Goal: Task Accomplishment & Management: Use online tool/utility

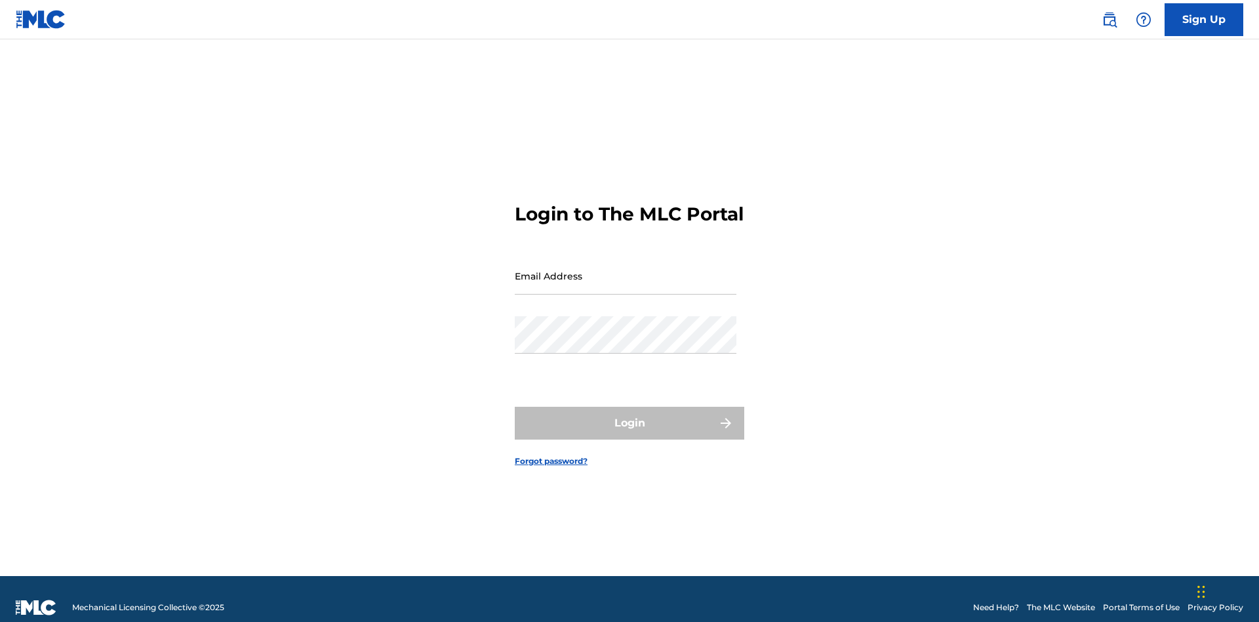
scroll to position [17, 0]
click at [626, 270] on input "Email Address" at bounding box center [626, 275] width 222 height 37
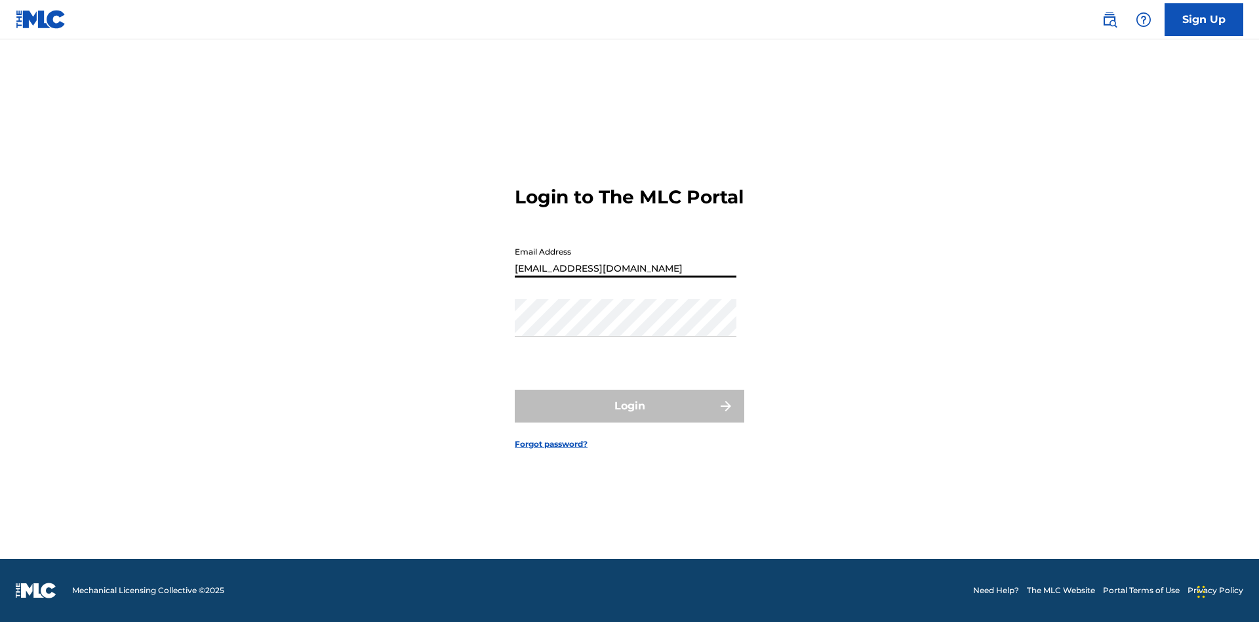
type input "[EMAIL_ADDRESS][DOMAIN_NAME]"
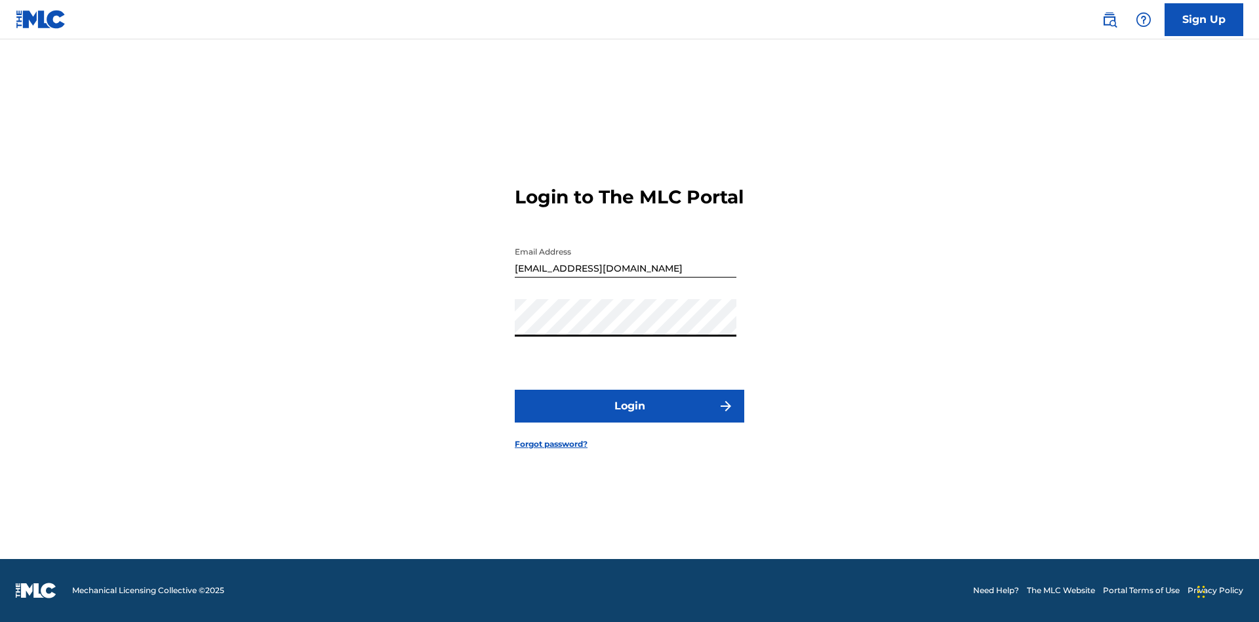
click at [630, 417] on button "Login" at bounding box center [630, 406] width 230 height 33
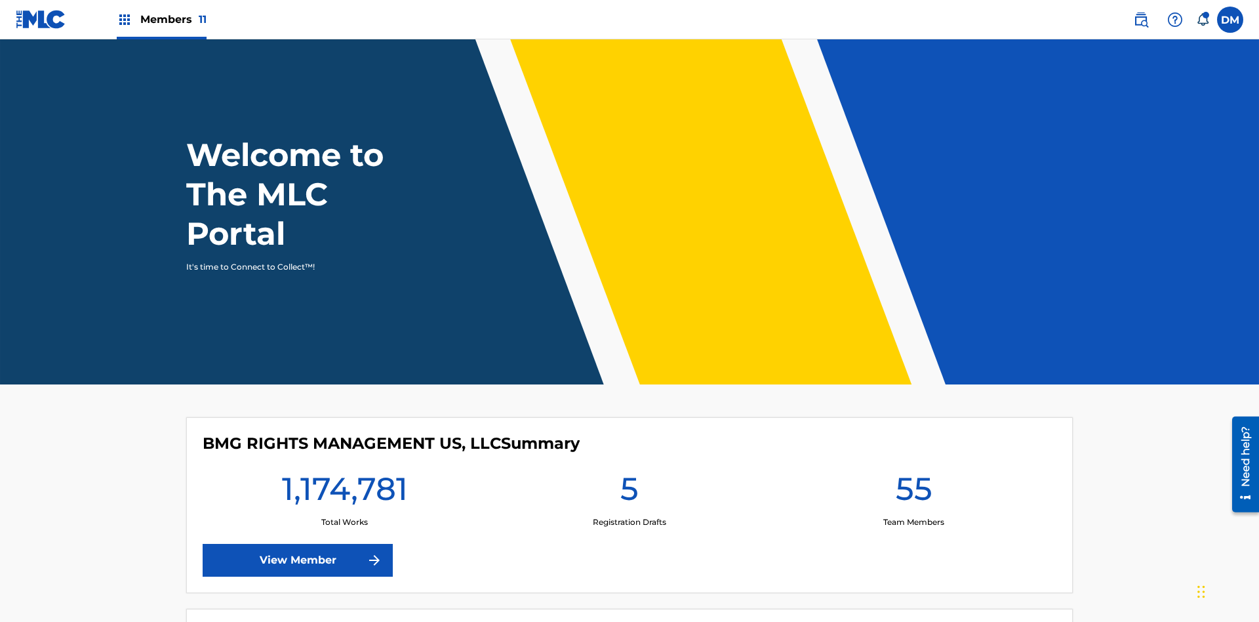
scroll to position [56, 0]
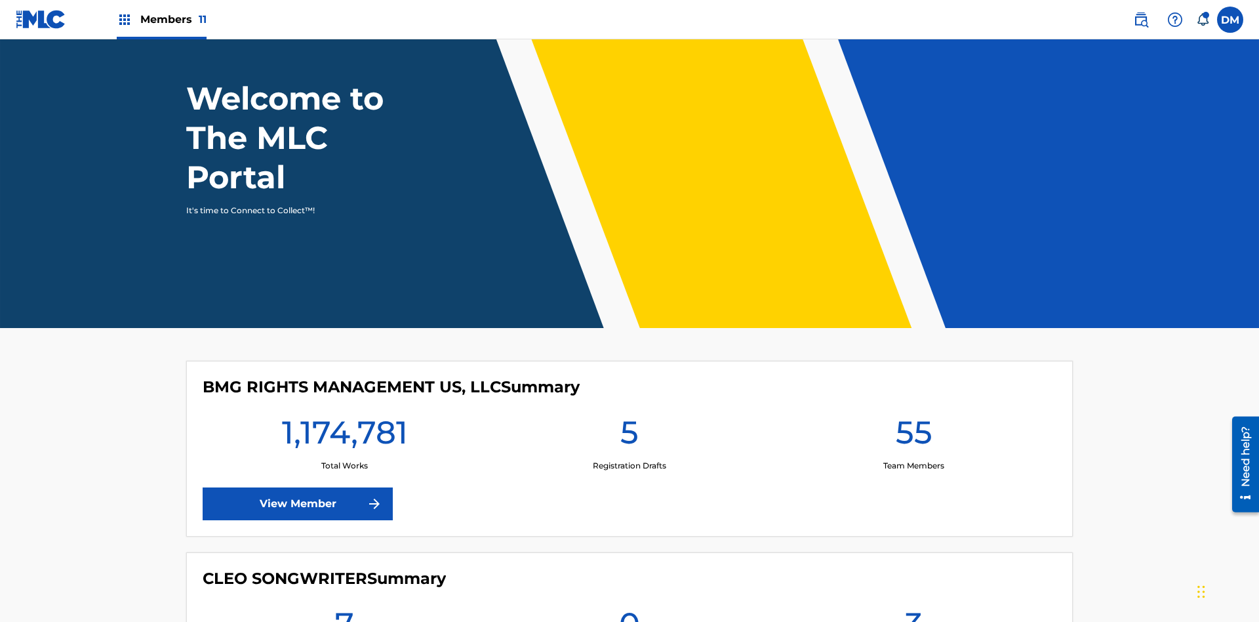
click at [161, 19] on span "Members 11" at bounding box center [173, 19] width 66 height 15
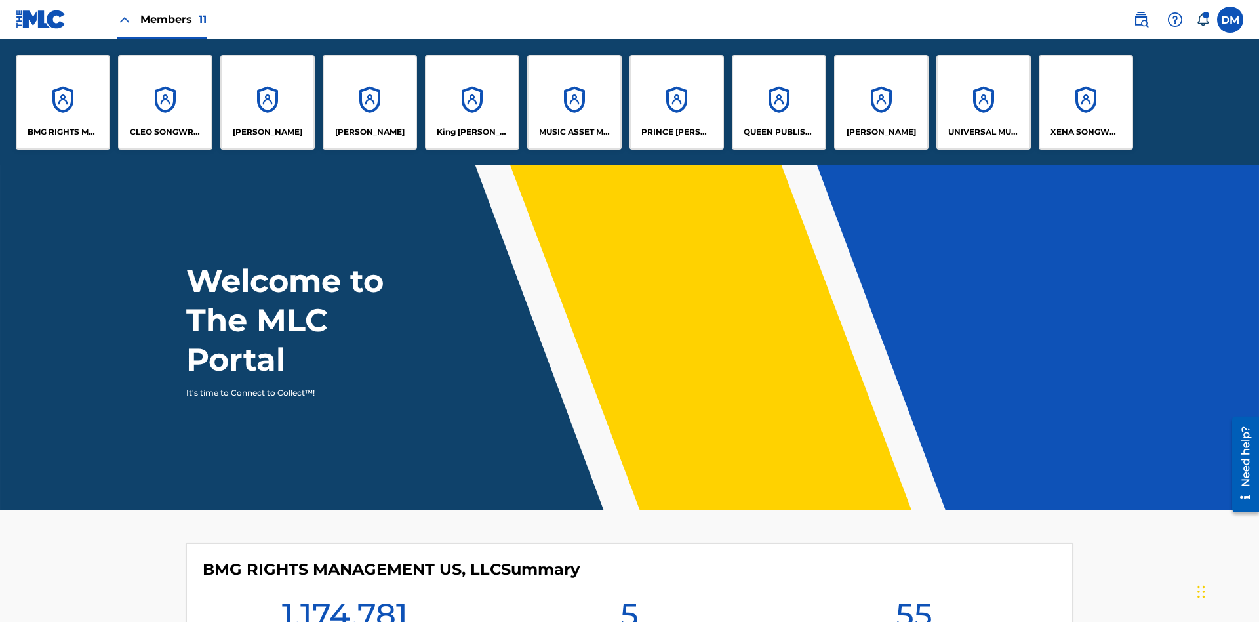
scroll to position [0, 0]
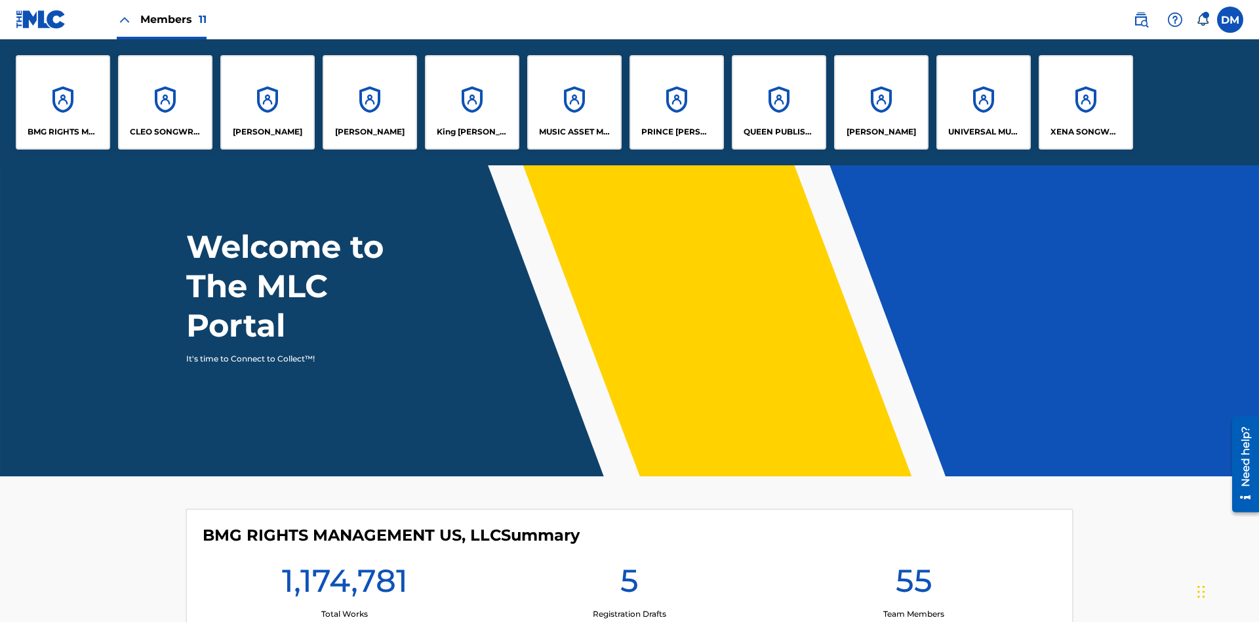
click at [63, 132] on p "BMG RIGHTS MANAGEMENT US, LLC" at bounding box center [63, 132] width 71 height 12
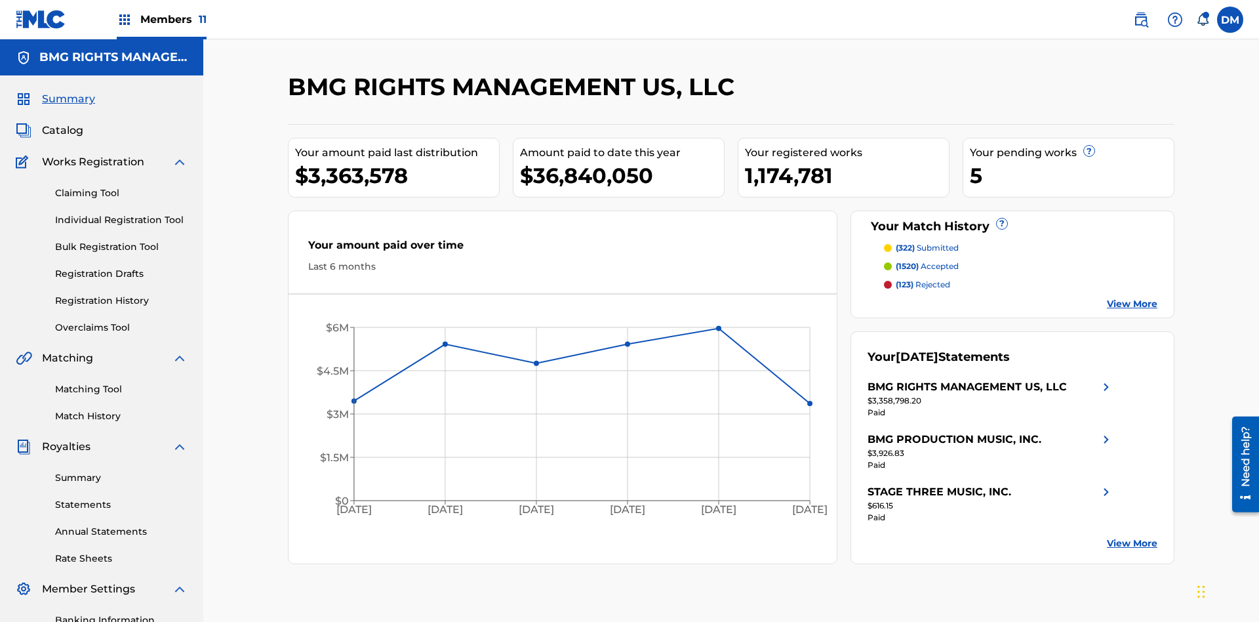
scroll to position [192, 0]
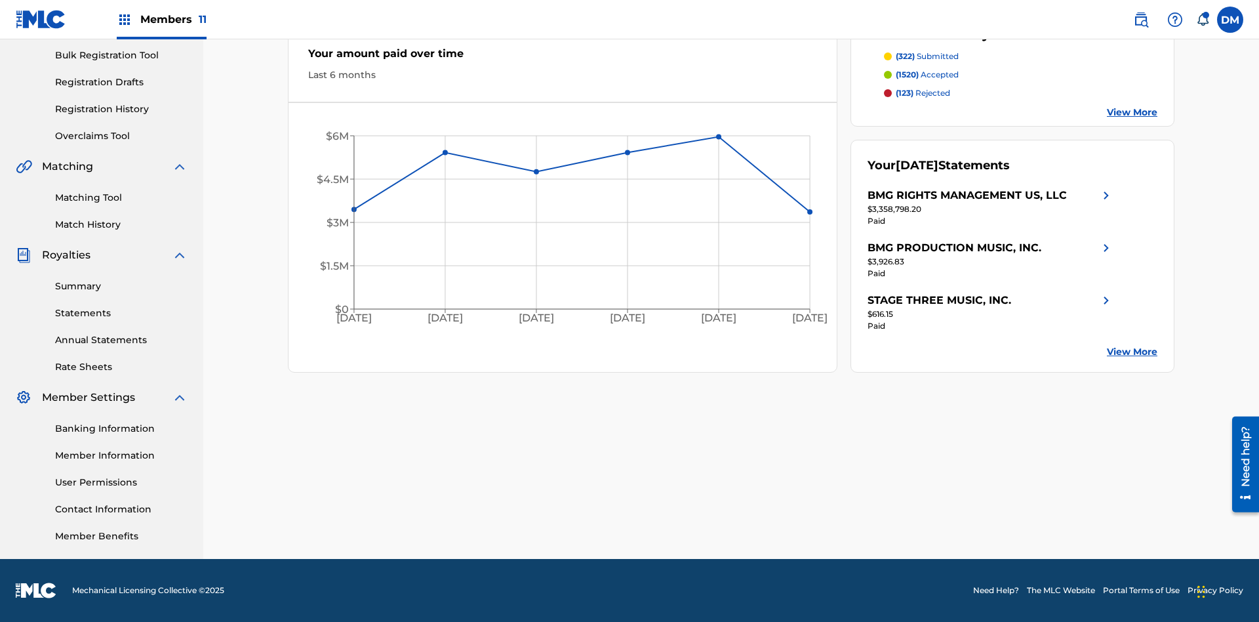
click at [121, 136] on link "Overclaims Tool" at bounding box center [121, 136] width 132 height 14
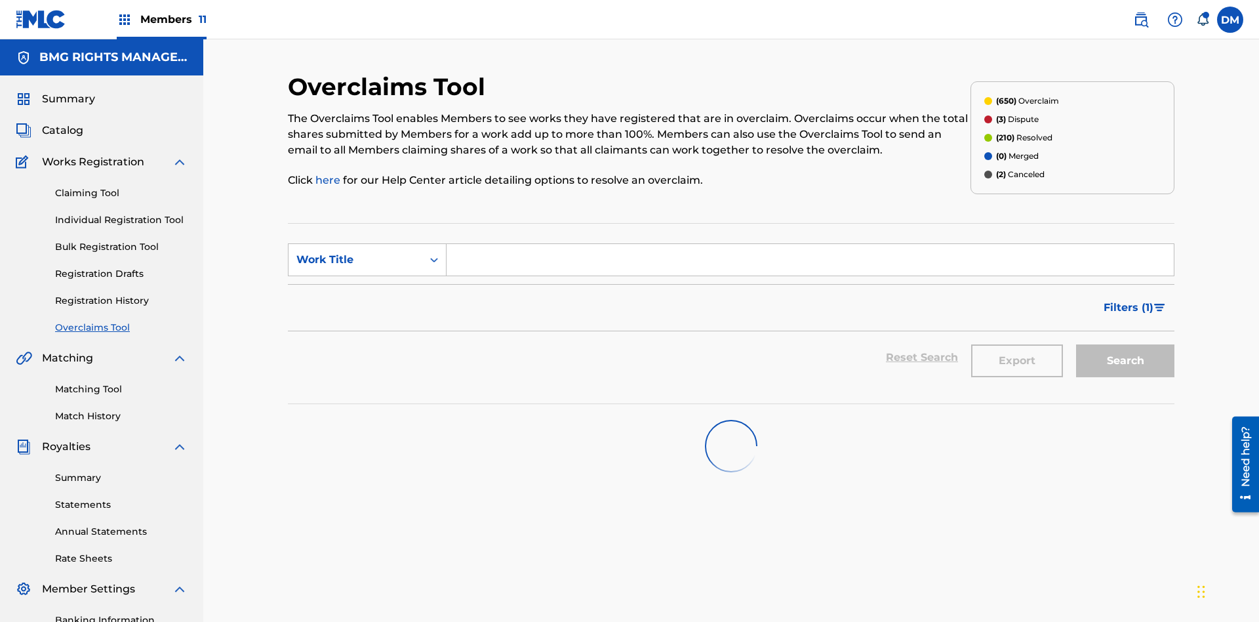
click at [1128, 300] on span "Filters ( 1 )" at bounding box center [1129, 308] width 50 height 16
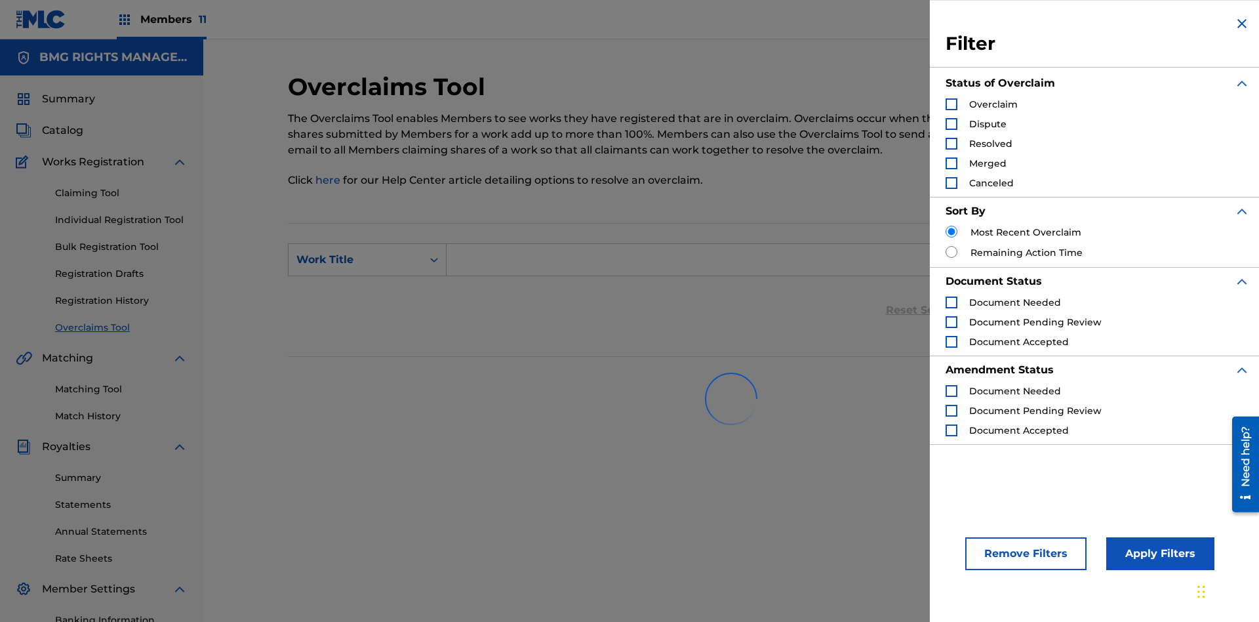
scroll to position [192, 0]
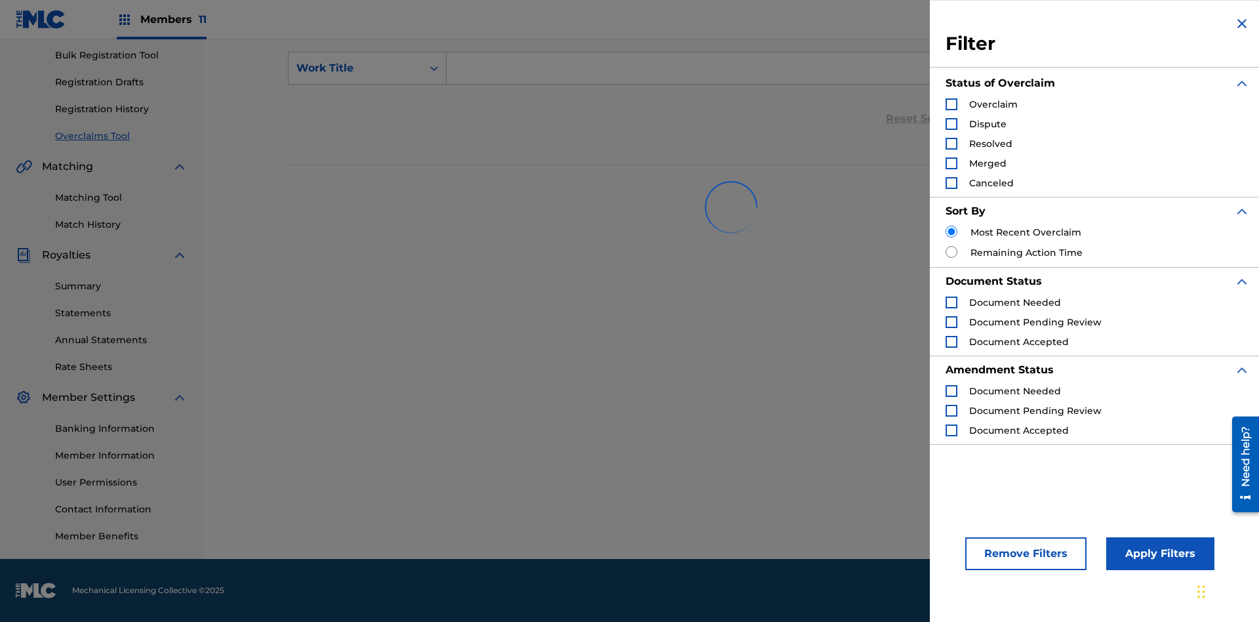
click at [952, 104] on div "Search Form" at bounding box center [952, 104] width 12 height 12
click at [1158, 554] on button "Apply Filters" at bounding box center [1160, 553] width 108 height 33
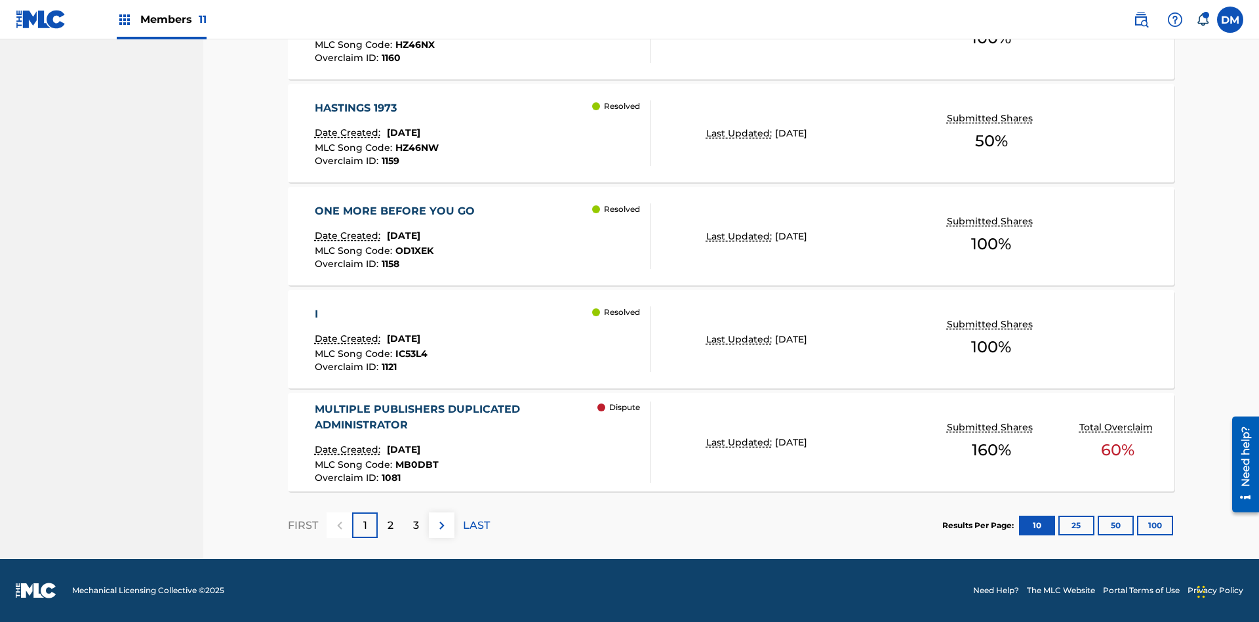
click at [1137, 525] on button "100" at bounding box center [1155, 525] width 36 height 20
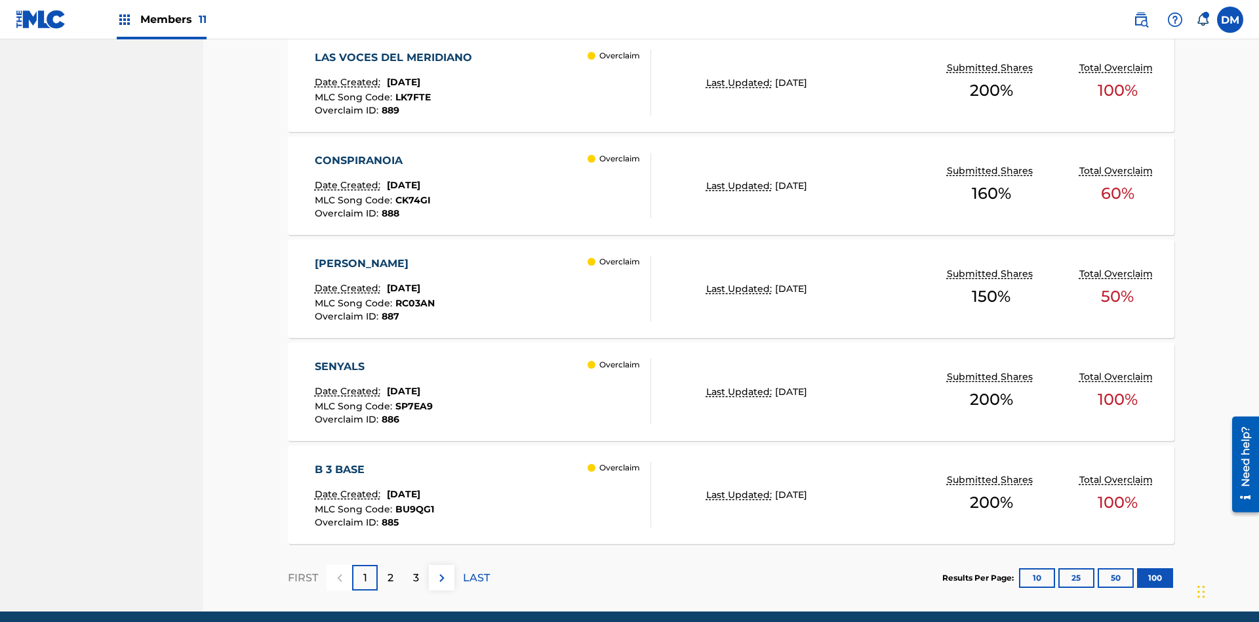
scroll to position [1022, 0]
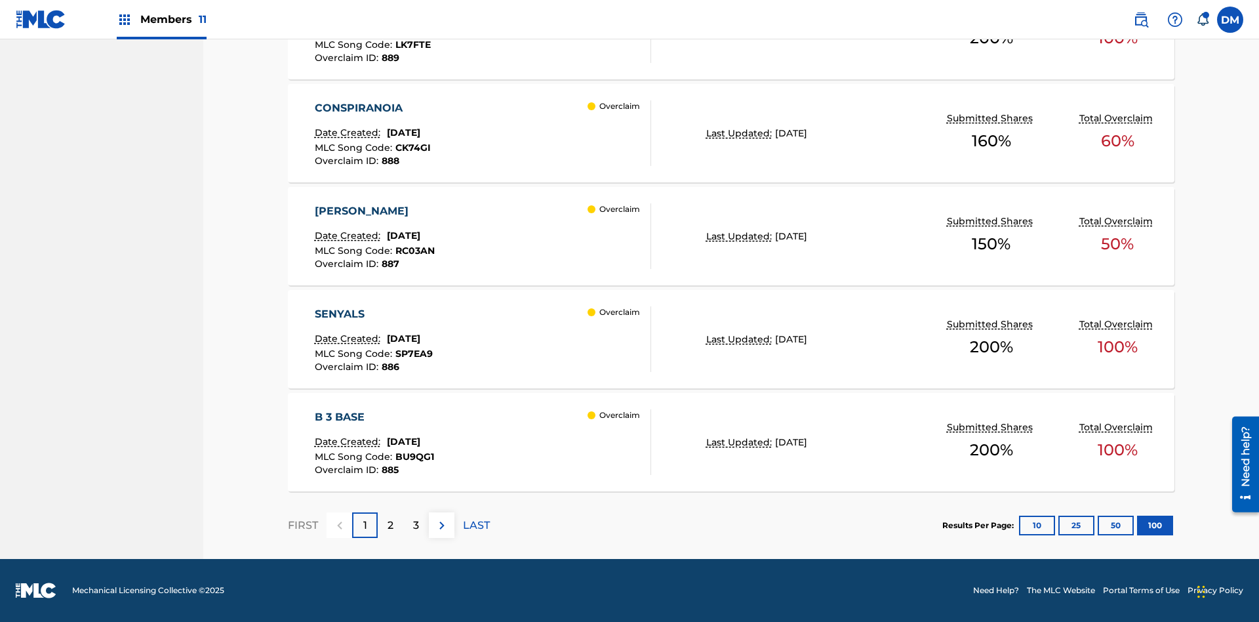
click at [731, 37] on p "Last Updated:" at bounding box center [740, 31] width 69 height 14
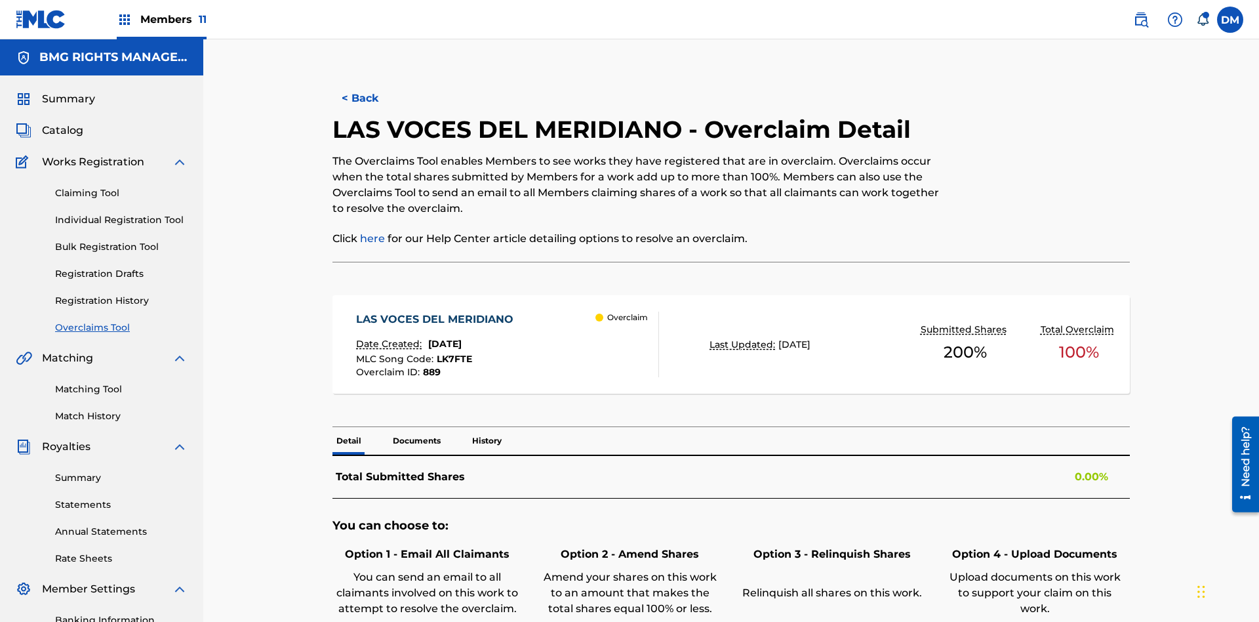
scroll to position [207, 0]
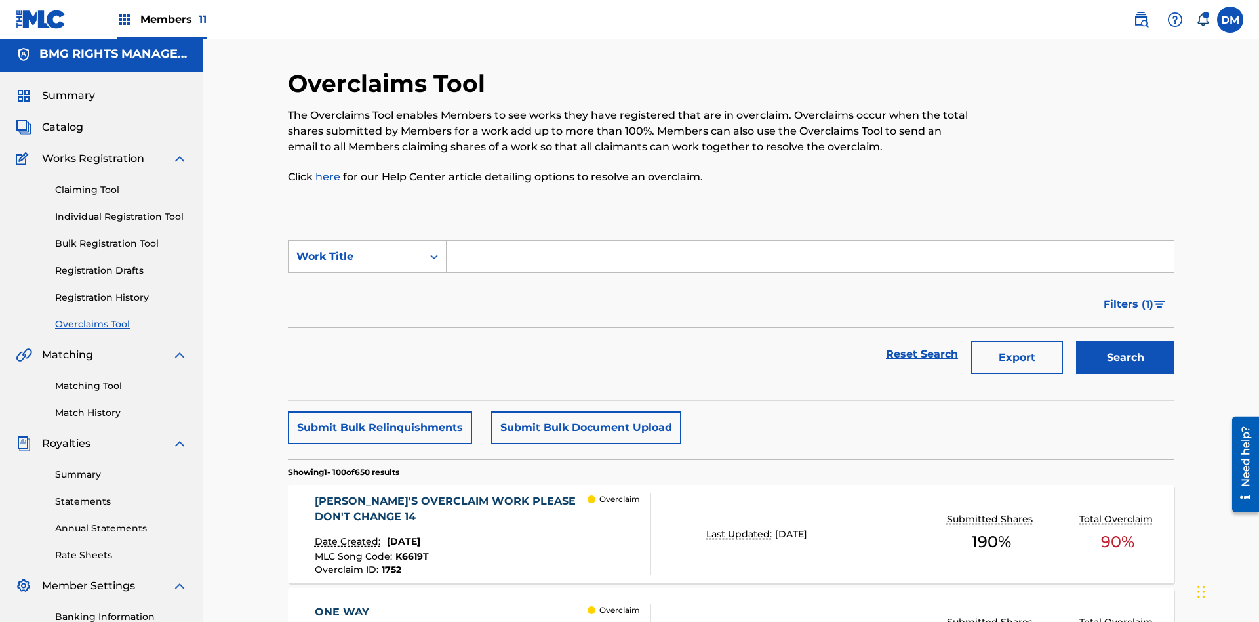
scroll to position [924, 0]
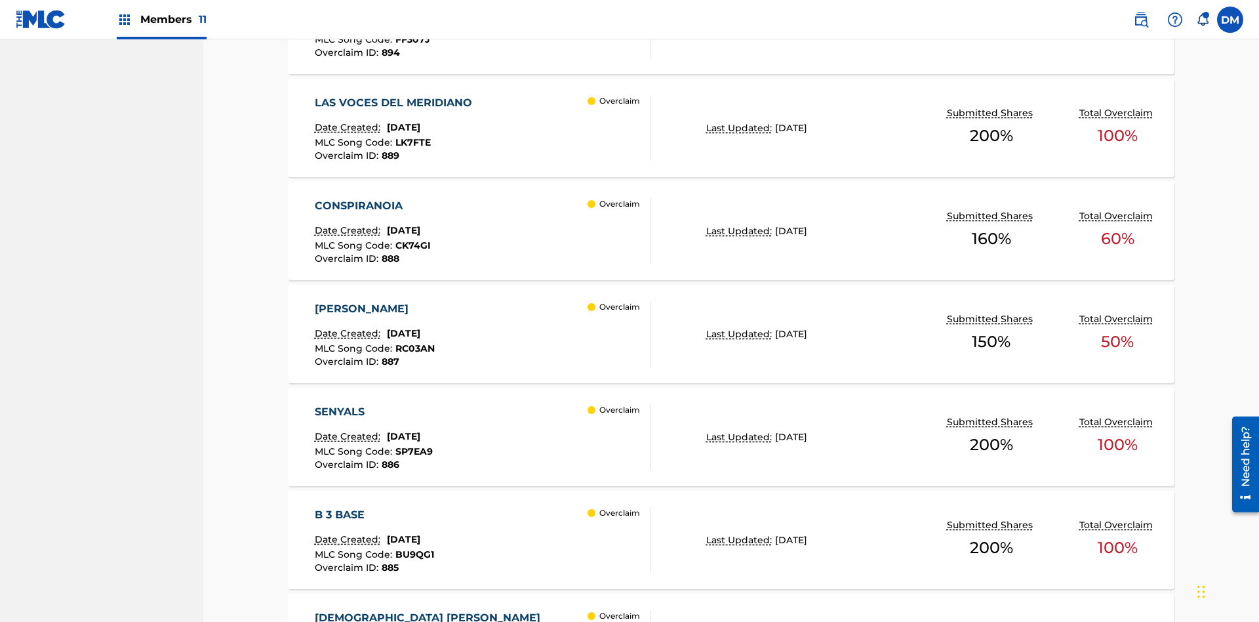
click at [731, 128] on p "Last Updated:" at bounding box center [740, 128] width 69 height 14
